Goal: Information Seeking & Learning: Learn about a topic

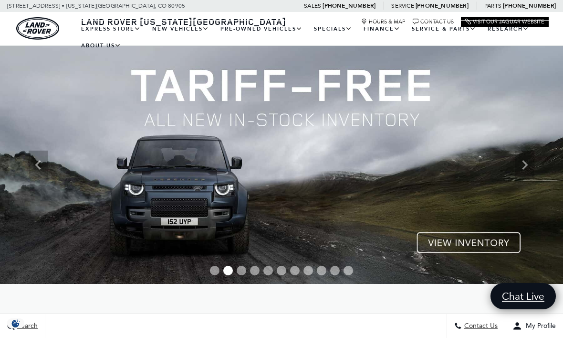
click at [0, 0] on link "Range Rover Evoque" at bounding box center [0, 0] width 0 height 0
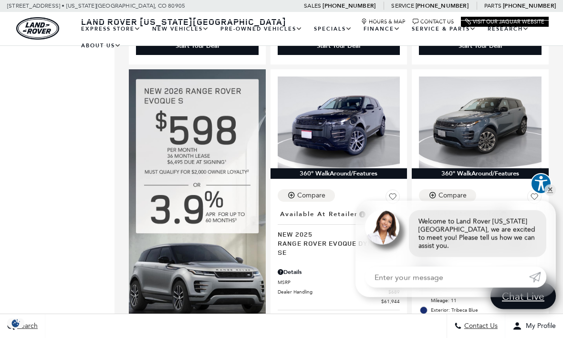
scroll to position [585, 0]
click at [542, 229] on link "Location : Available at Retailer New 2026 Range Rover Evoque Dynamic SE" at bounding box center [480, 231] width 123 height 49
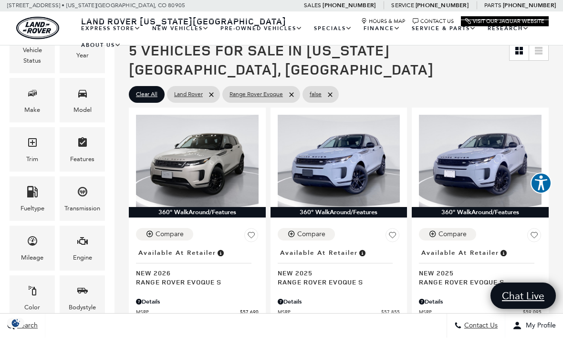
scroll to position [178, 0]
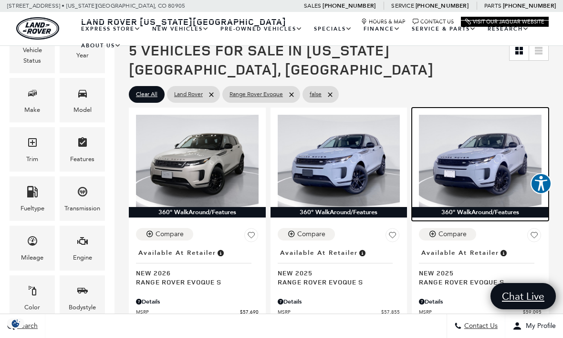
click at [486, 162] on img at bounding box center [480, 161] width 123 height 92
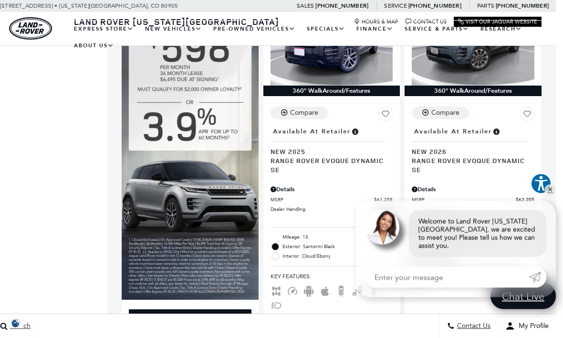
scroll to position [668, 7]
click at [552, 196] on link "✕" at bounding box center [550, 189] width 11 height 11
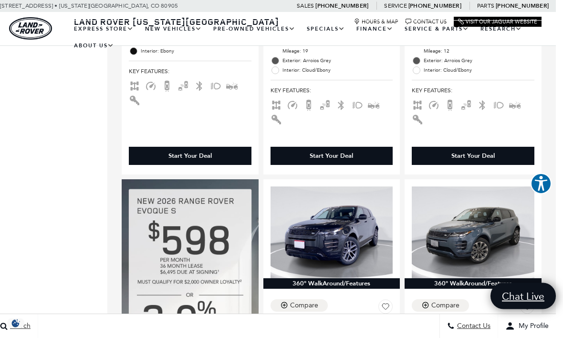
scroll to position [476, 7]
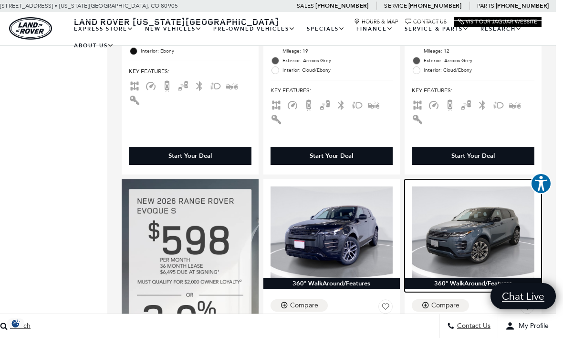
click at [482, 226] on img at bounding box center [473, 232] width 123 height 92
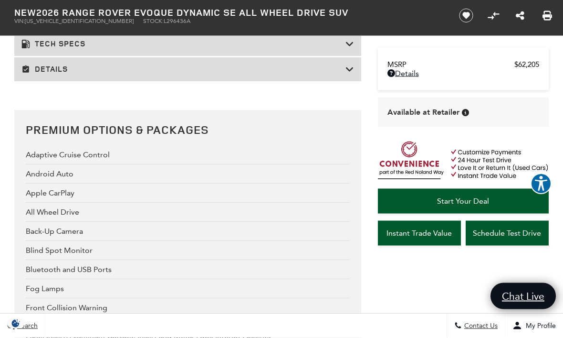
scroll to position [1772, 0]
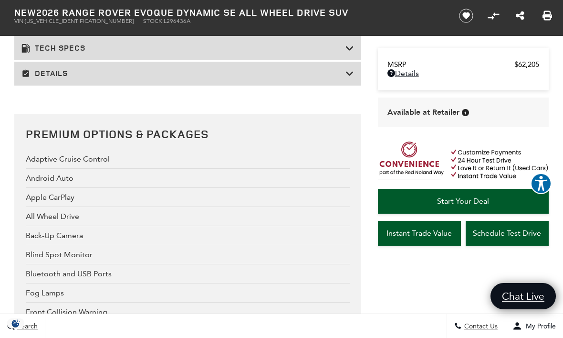
click at [62, 78] on h3 "Details" at bounding box center [183, 74] width 324 height 10
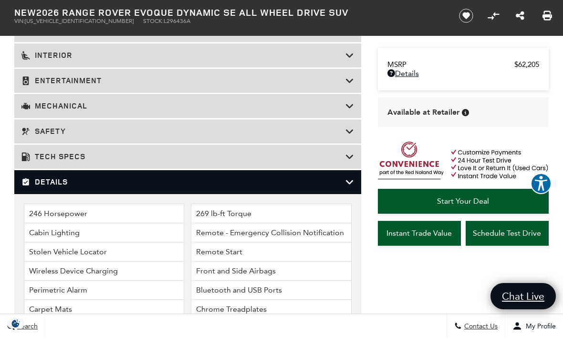
scroll to position [1343, 0]
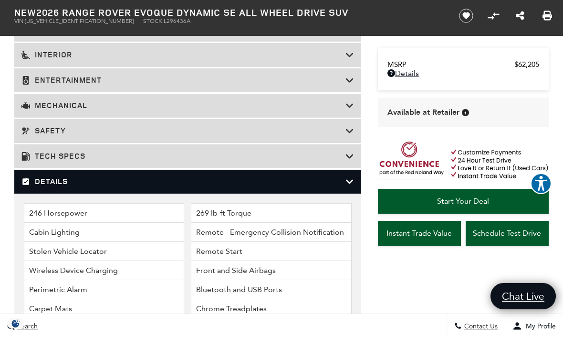
click at [72, 161] on h3 "Tech Specs" at bounding box center [183, 156] width 324 height 10
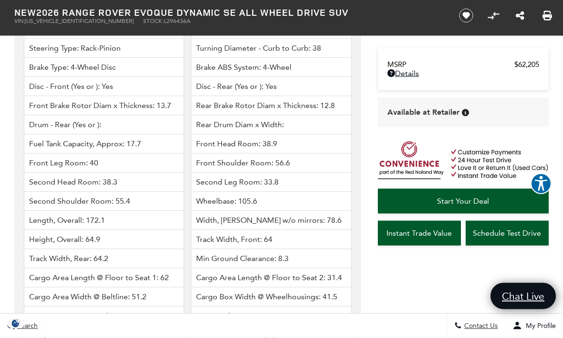
scroll to position [1999, 0]
